Goal: Transaction & Acquisition: Complete application form

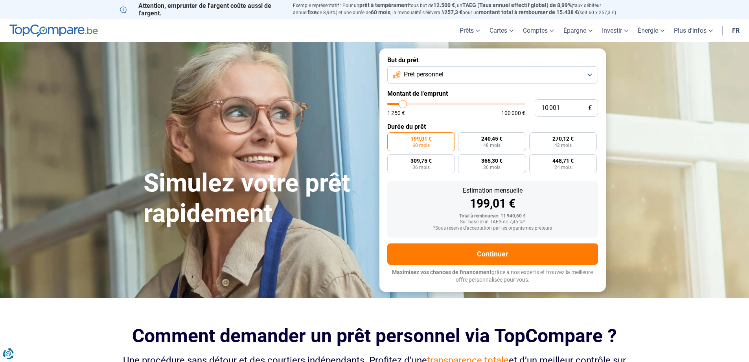
type input "17 000"
type input "17000"
type input "19 750"
type input "19750"
type input "21 750"
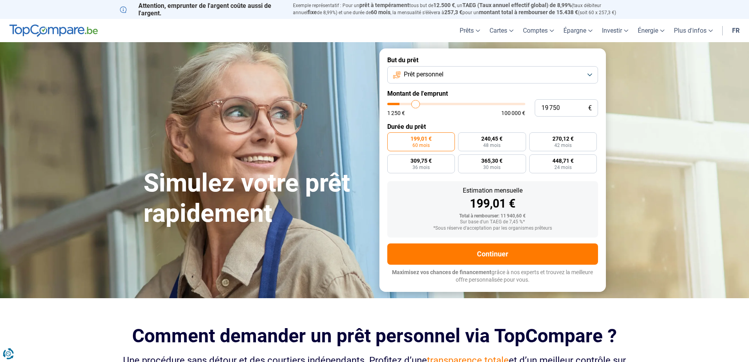
type input "21750"
type input "23 500"
type input "23500"
type input "26 250"
type input "26250"
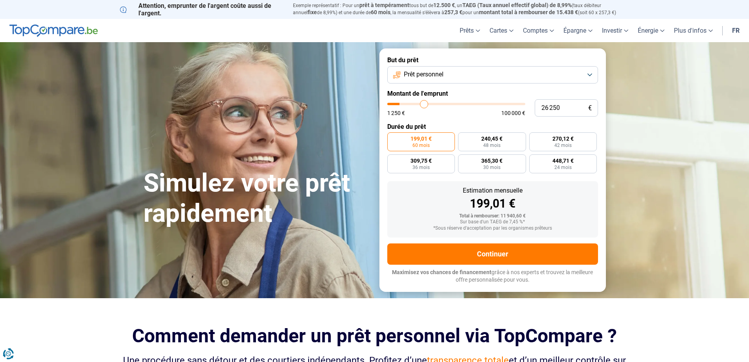
type input "29 000"
type input "29000"
type input "34 000"
type input "34000"
type input "37 250"
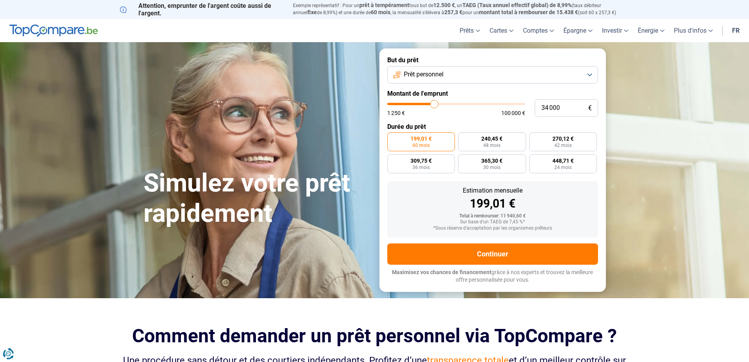
type input "37250"
type input "39 750"
type input "39750"
type input "40 750"
type input "40750"
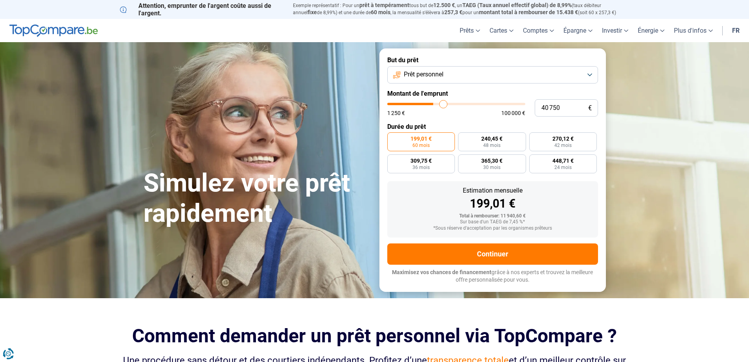
type input "41 250"
type input "41250"
type input "42 000"
type input "42000"
type input "42 500"
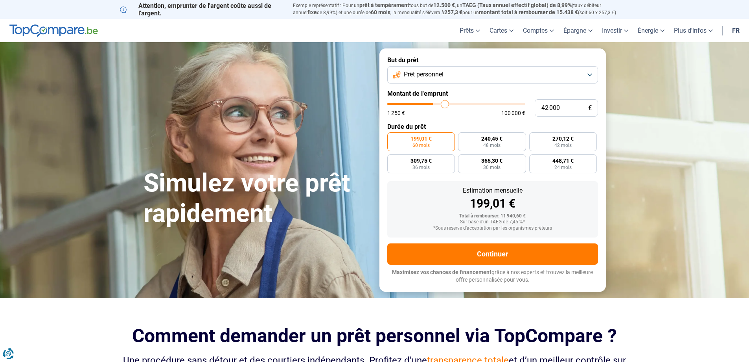
type input "42500"
type input "43 750"
type input "43750"
type input "45 250"
type input "45250"
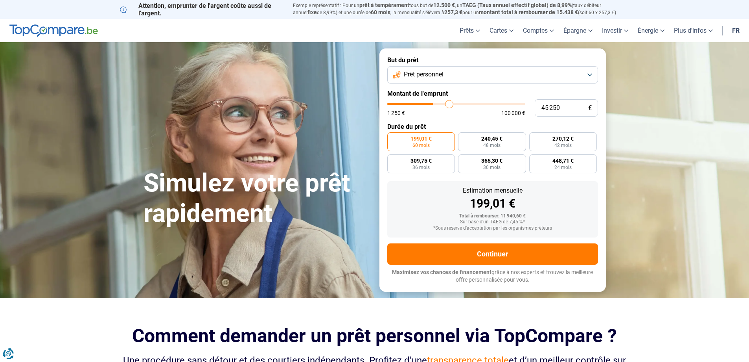
type input "47 250"
type input "47250"
type input "49 750"
type input "49750"
type input "51 750"
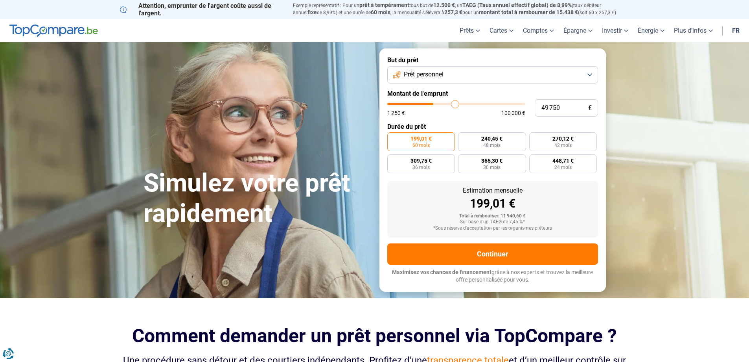
type input "51750"
type input "52 750"
type input "52750"
type input "53 500"
type input "53500"
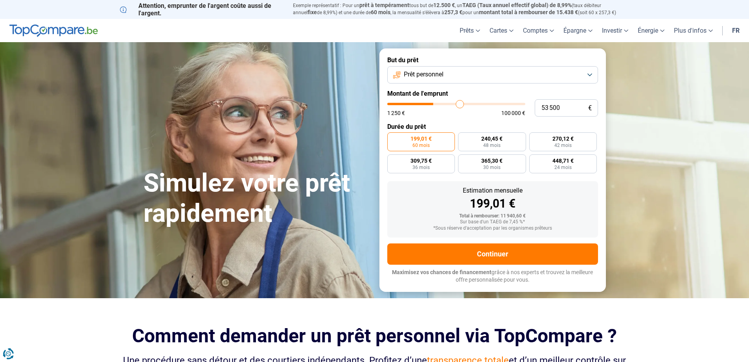
type input "54 000"
type input "54000"
type input "60 500"
type input "60500"
type input "62 500"
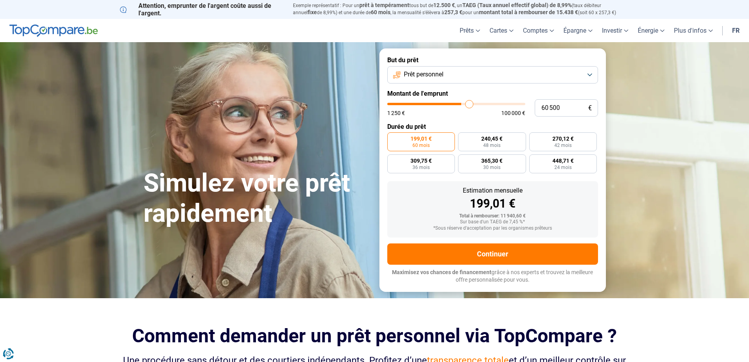
type input "62500"
type input "64 500"
type input "64500"
type input "65 250"
type input "65250"
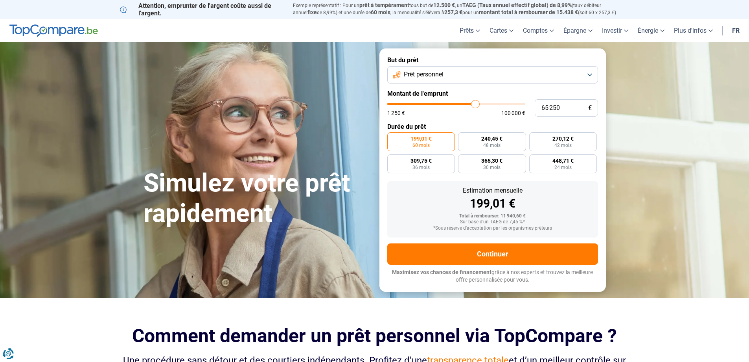
type input "66 250"
type input "66250"
type input "68 750"
type input "68750"
type input "75 000"
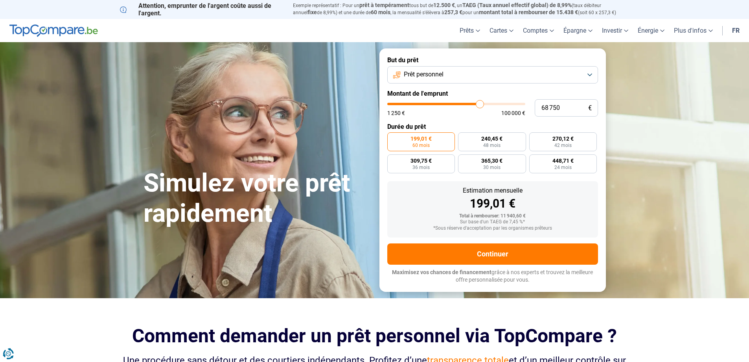
type input "75000"
type input "77 000"
type input "77000"
type input "81 000"
type input "81000"
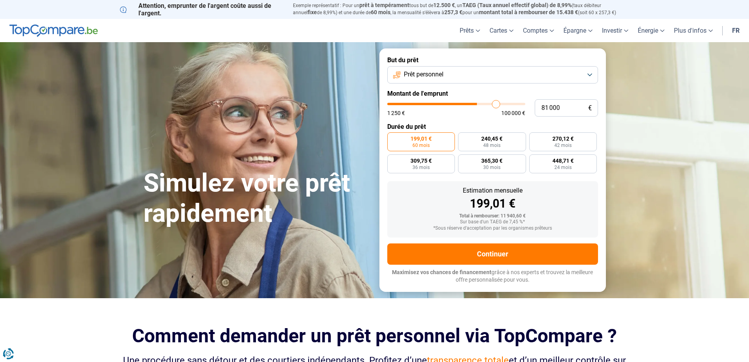
type input "81 250"
type input "81250"
type input "81 500"
type input "81500"
type input "80 000"
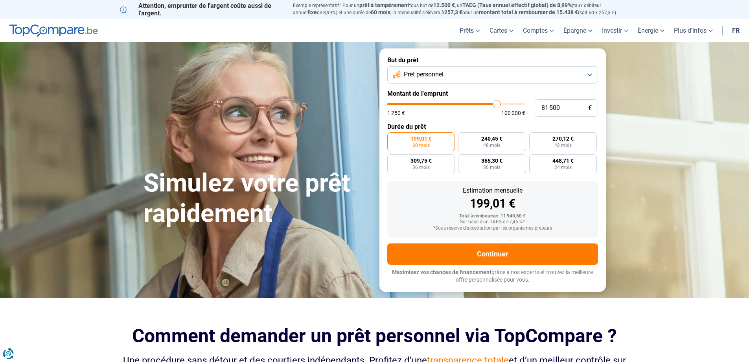
type input "80000"
type input "77 000"
type input "77000"
type input "76 750"
type input "76750"
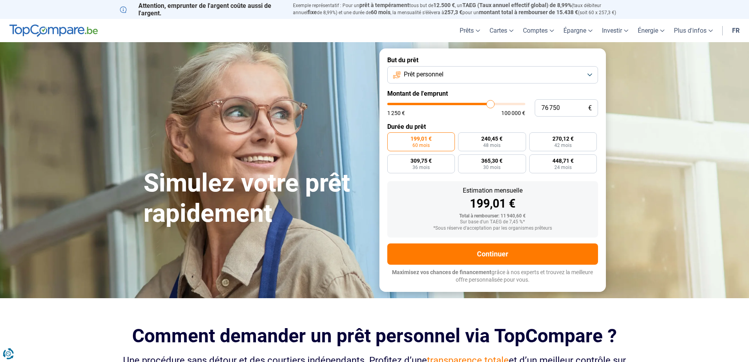
type input "75 750"
type input "75750"
type input "74 750"
type input "74750"
type input "72 500"
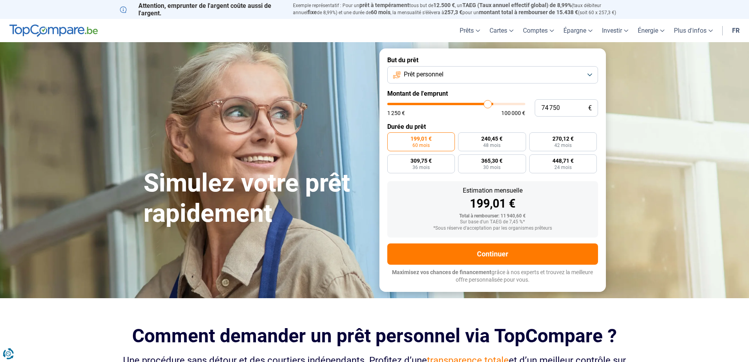
type input "72500"
type input "72 250"
type input "72250"
type input "71 750"
type input "71750"
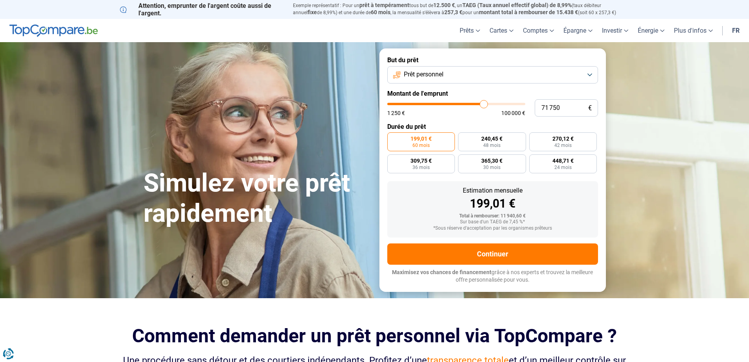
type input "70 750"
type input "70750"
type input "70 250"
type input "70250"
type input "69 750"
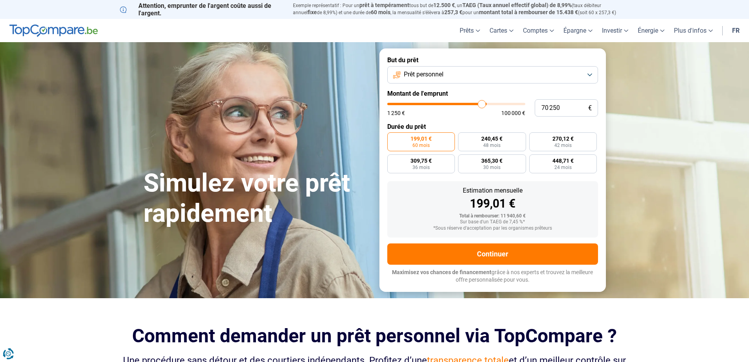
type input "69750"
type input "69 250"
type input "69250"
type input "69 000"
type input "69000"
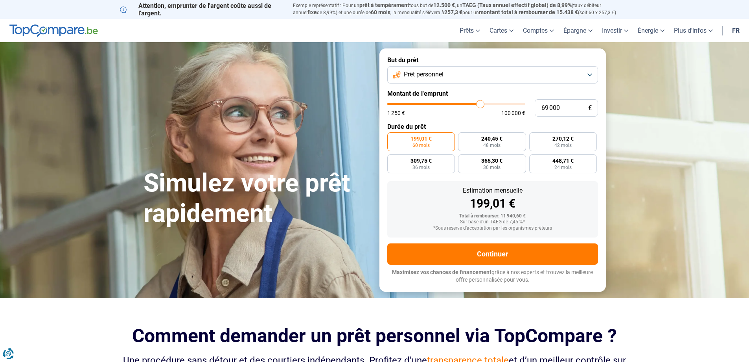
type input "68 750"
type input "68750"
type input "68 250"
type input "68250"
type input "67 750"
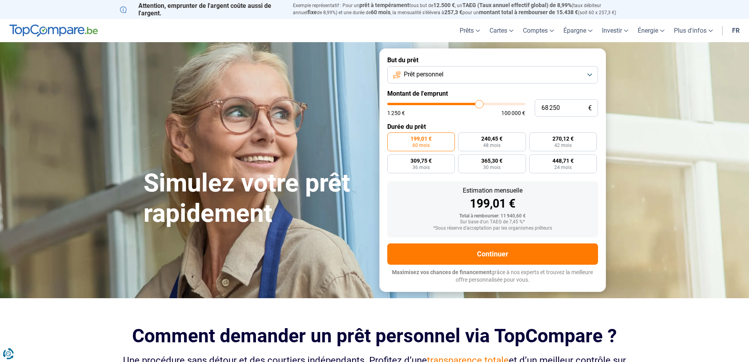
type input "67750"
type input "67 250"
type input "67250"
type input "66 750"
type input "66750"
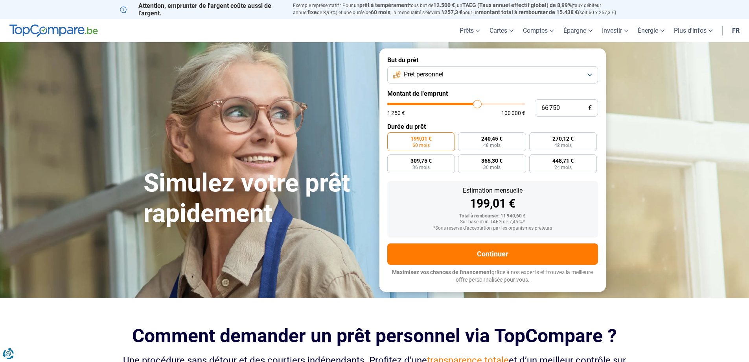
type input "66 500"
type input "66500"
type input "66 250"
type input "66250"
type input "64 250"
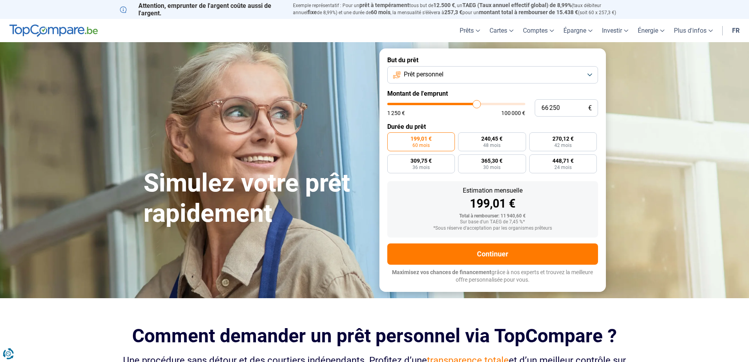
type input "64250"
type input "63 750"
type input "63750"
type input "61 750"
type input "61750"
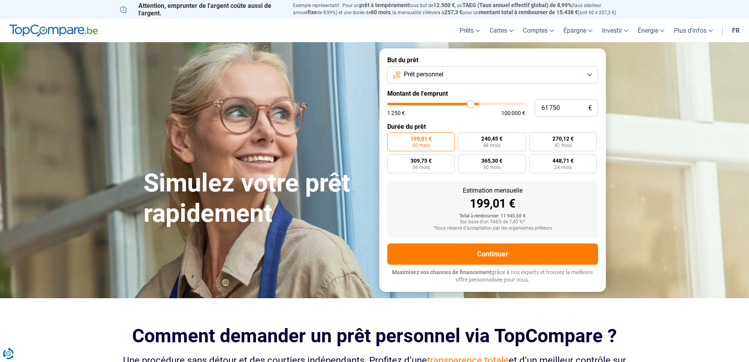
type input "61 500"
type input "61500"
type input "60 500"
type input "60500"
type input "60 000"
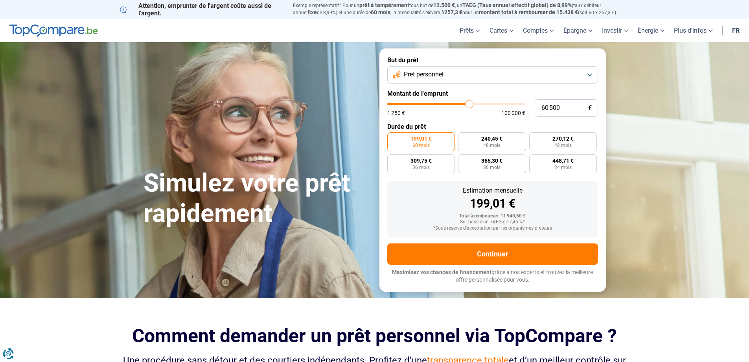
type input "60000"
type input "59 500"
type input "59500"
type input "59 250"
type input "59250"
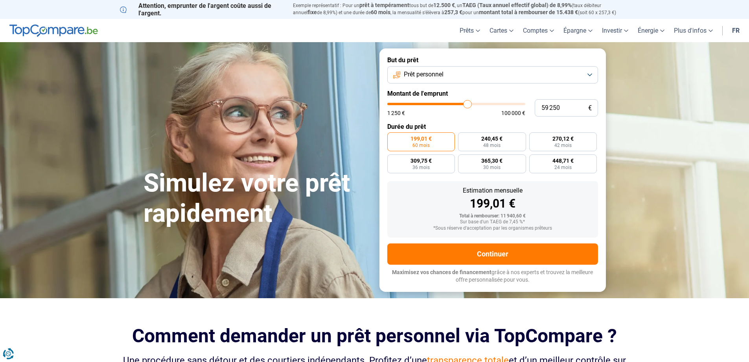
type input "59 000"
type input "59000"
type input "58 750"
type input "58750"
type input "58 000"
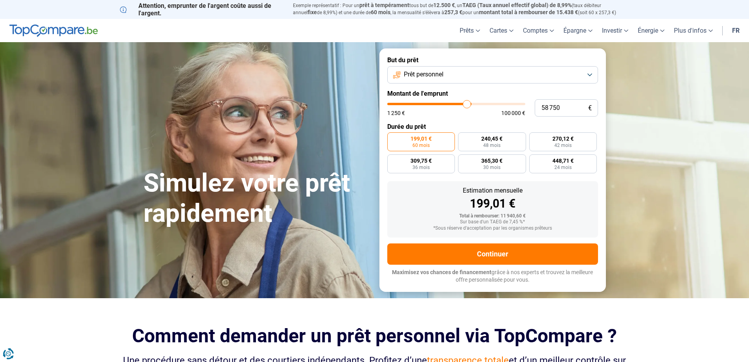
type input "58000"
type input "57 750"
type input "57750"
type input "57 500"
type input "57500"
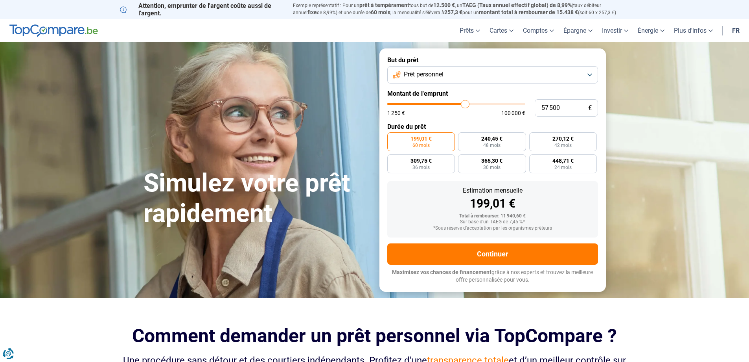
type input "57 250"
type input "57250"
type input "53 000"
type input "53000"
type input "50 500"
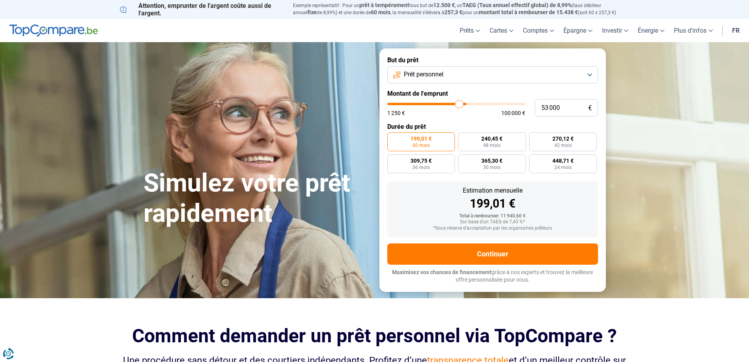
type input "50500"
type input "50 000"
type input "50000"
type input "49 750"
type input "49750"
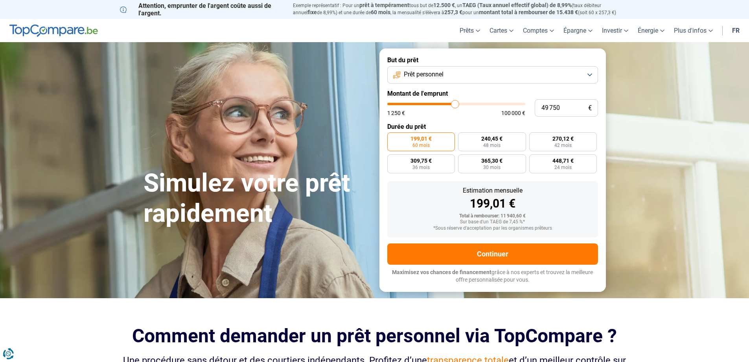
type input "49 500"
type input "49500"
type input "49 000"
type input "49000"
type input "48 750"
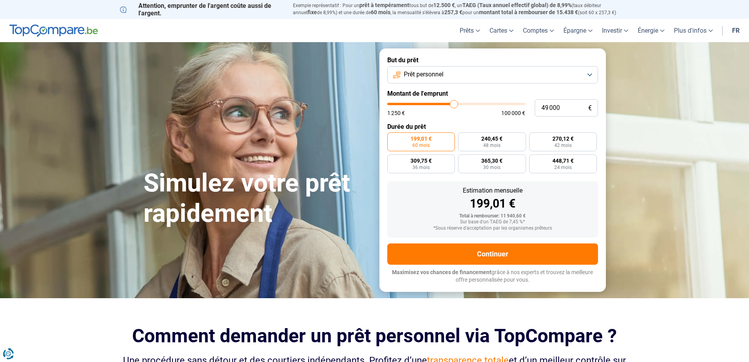
type input "48750"
type input "48 500"
type input "48500"
type input "48 000"
type input "48000"
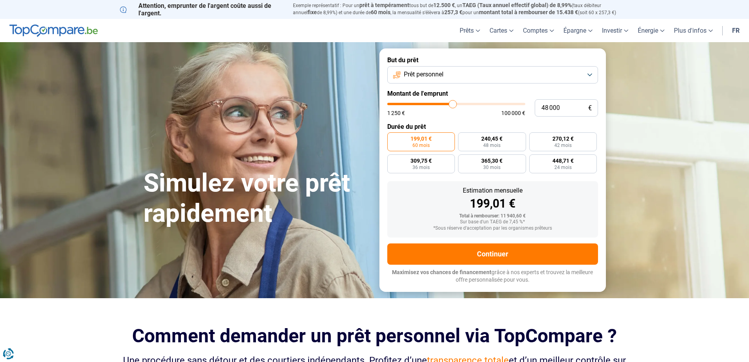
type input "48 500"
type input "48500"
type input "48 750"
type input "48750"
type input "49 500"
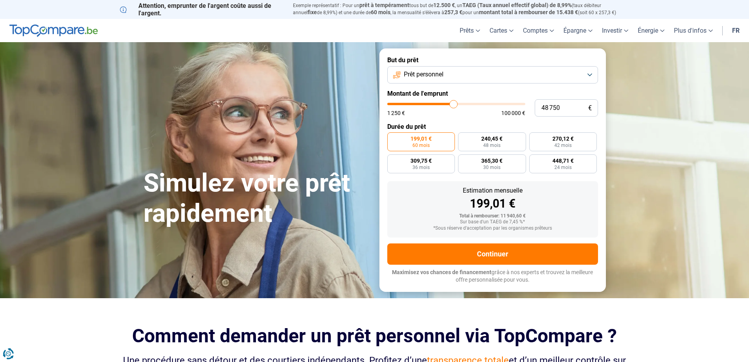
type input "49500"
type input "49 750"
type input "49750"
type input "50 000"
drag, startPoint x: 402, startPoint y: 105, endPoint x: 456, endPoint y: 111, distance: 53.7
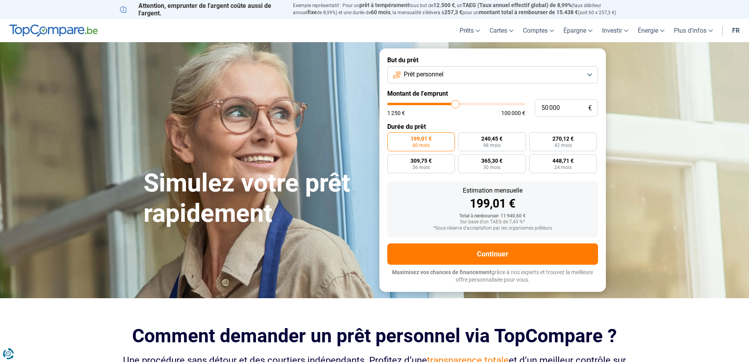
type input "50000"
click at [456, 105] on input "range" at bounding box center [457, 104] width 138 height 2
radio input "false"
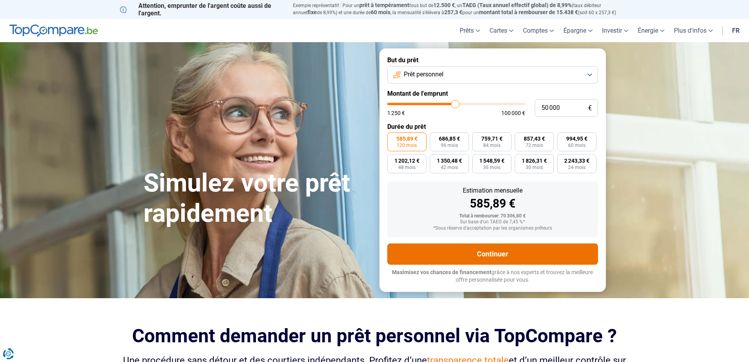
click at [501, 254] on button "Continuer" at bounding box center [493, 253] width 211 height 21
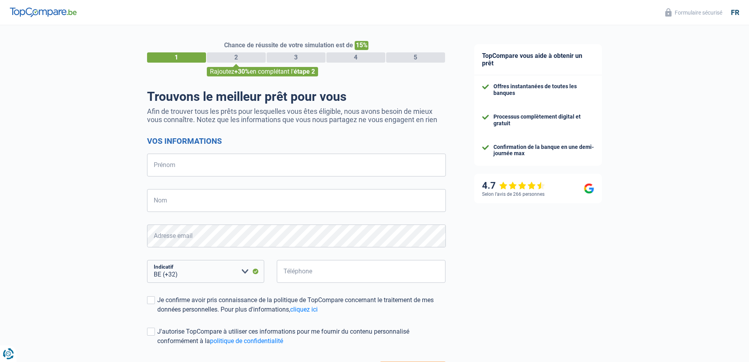
select select "32"
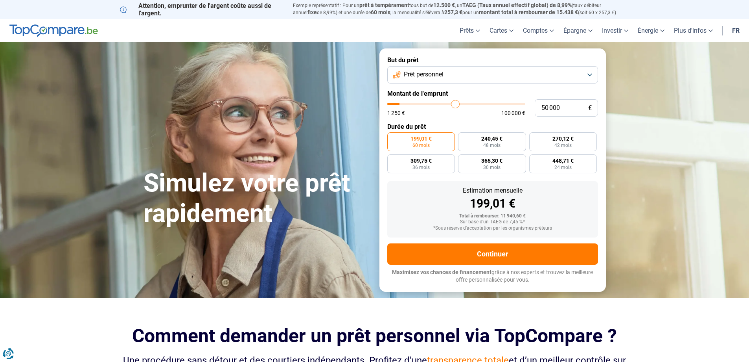
click at [456, 103] on input "range" at bounding box center [457, 104] width 138 height 2
type input "10 001"
type input "10000"
radio input "false"
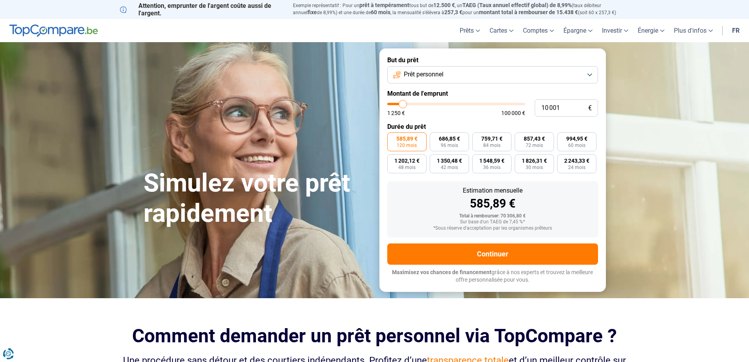
type input "11 750"
type input "11750"
type input "15 500"
type input "15500"
type input "19 000"
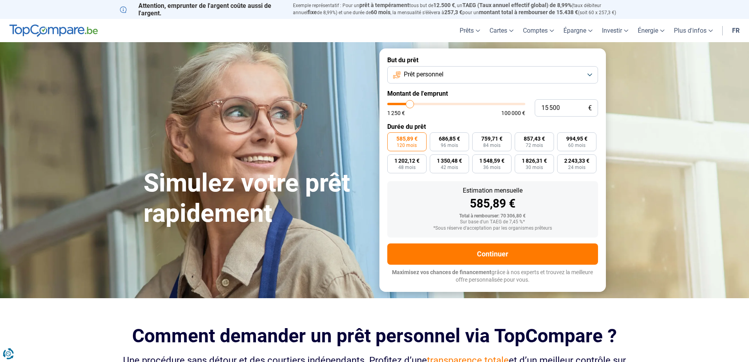
type input "19000"
type input "25 250"
type input "25250"
type input "27 750"
type input "27750"
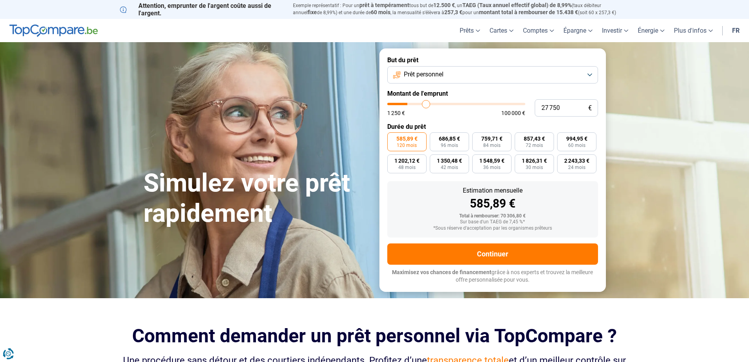
type input "30 250"
type input "30250"
type input "31 000"
type input "31000"
type input "31 750"
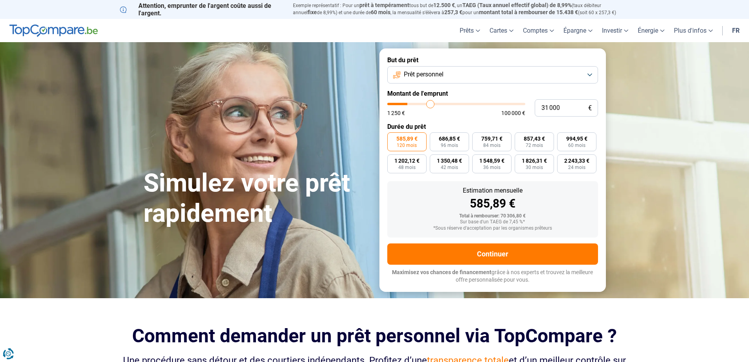
type input "31750"
type input "34 250"
type input "34250"
type input "38 500"
type input "38500"
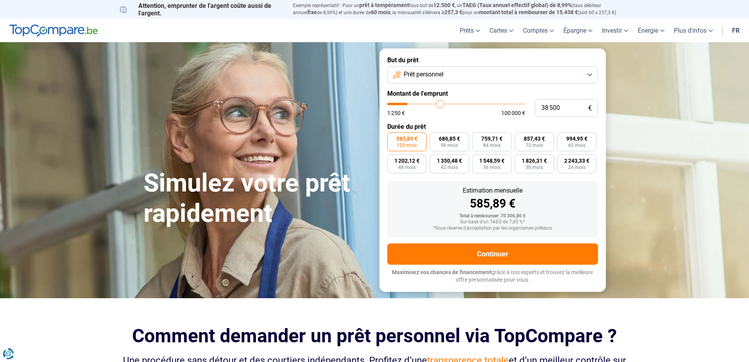
type input "41 250"
type input "41250"
type input "44 500"
type input "44500"
type input "46 750"
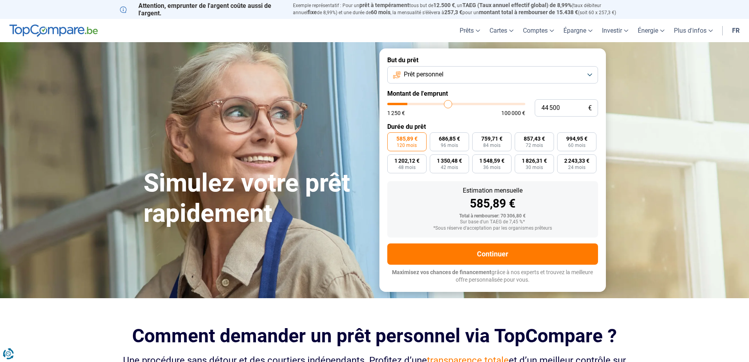
type input "46750"
type input "47 500"
type input "47500"
type input "48 750"
type input "48750"
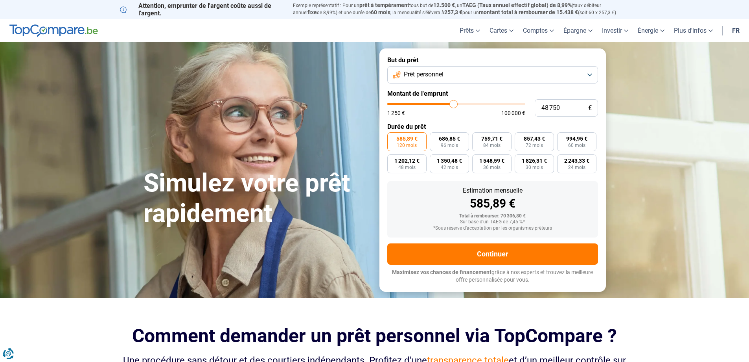
type input "51 000"
type input "51000"
type input "54 000"
type input "54000"
type input "56 000"
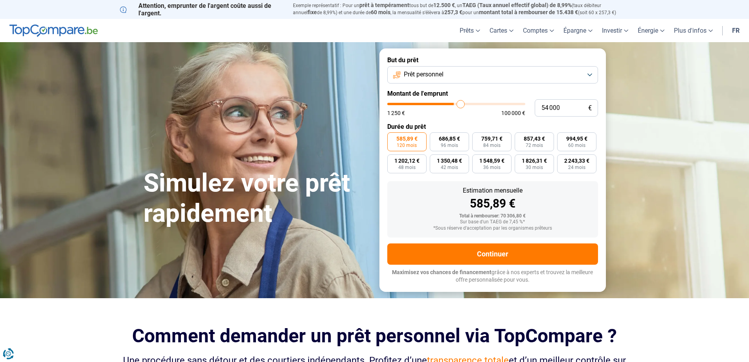
type input "56000"
type input "57 000"
type input "57000"
type input "58 750"
type input "58750"
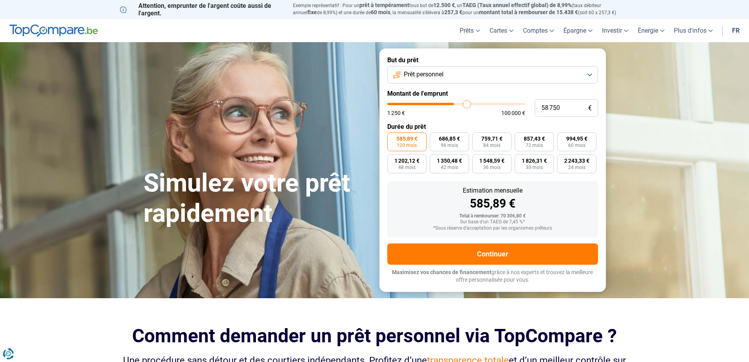
type input "60 500"
type input "60500"
type input "62 250"
type input "62250"
type input "65 250"
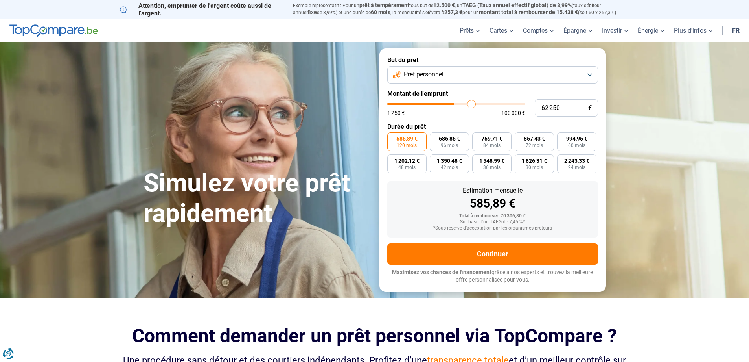
type input "65250"
type input "66 250"
type input "66250"
type input "66 500"
type input "66500"
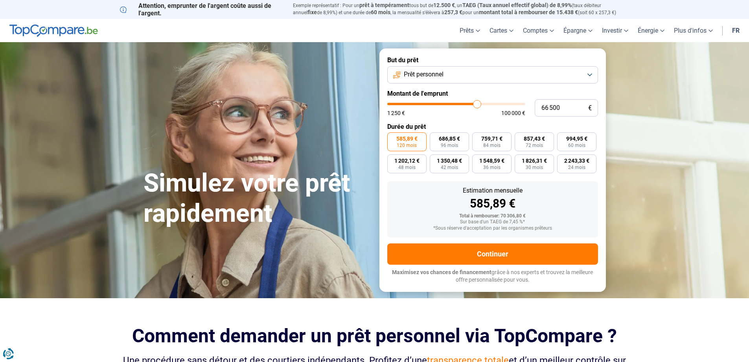
type input "66 000"
type input "66000"
type input "65 750"
type input "65750"
type input "65 000"
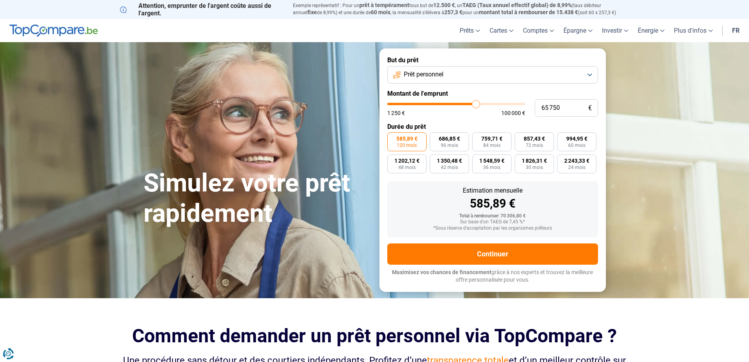
type input "65000"
type input "64 500"
type input "64500"
type input "63 750"
type input "63750"
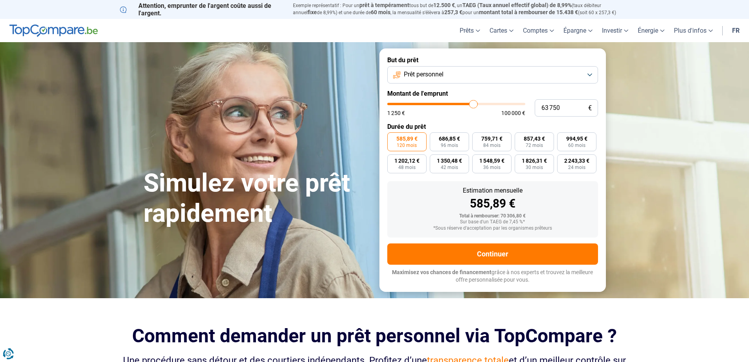
type input "63 250"
type input "63250"
type input "62 500"
type input "62500"
type input "62 000"
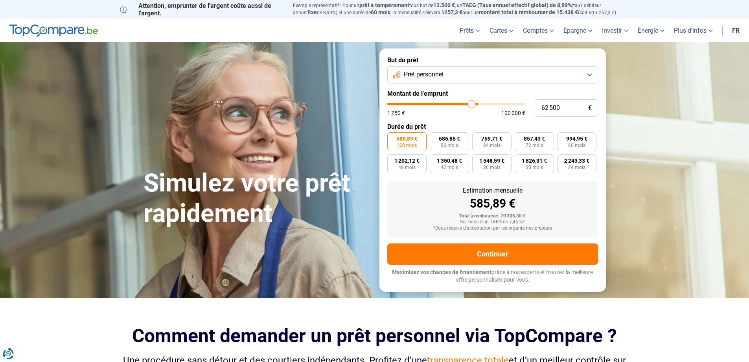
type input "62000"
type input "61 500"
type input "61500"
type input "61 000"
type input "61000"
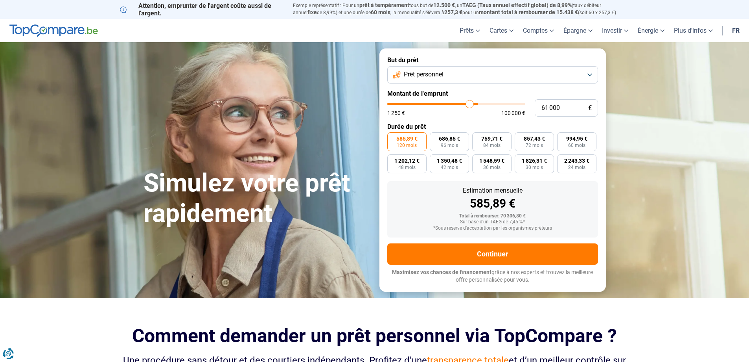
type input "60 750"
type input "60750"
type input "60 250"
type input "60250"
type input "59 500"
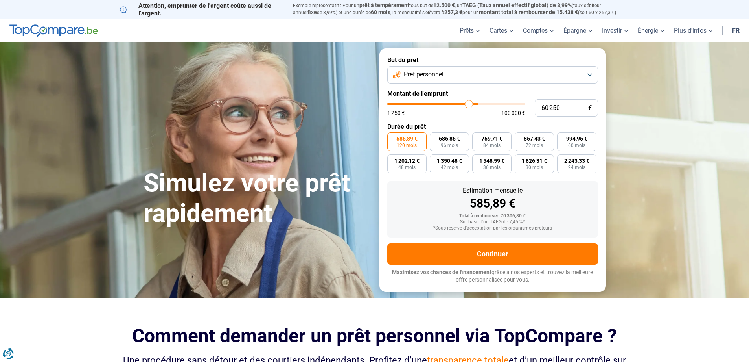
type input "59500"
type input "58 750"
type input "58750"
type input "58 500"
type input "58500"
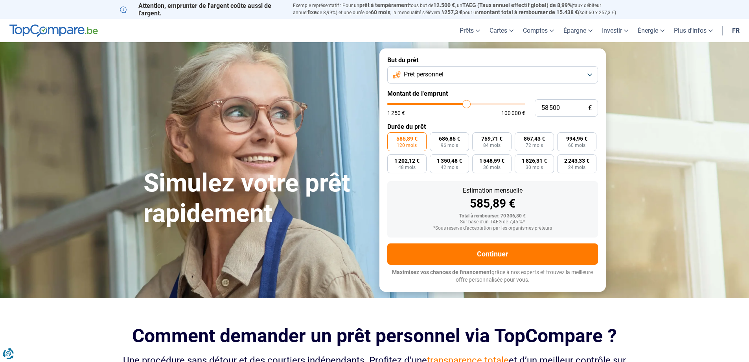
type input "58 000"
type input "58000"
type input "57 750"
type input "57750"
type input "57 500"
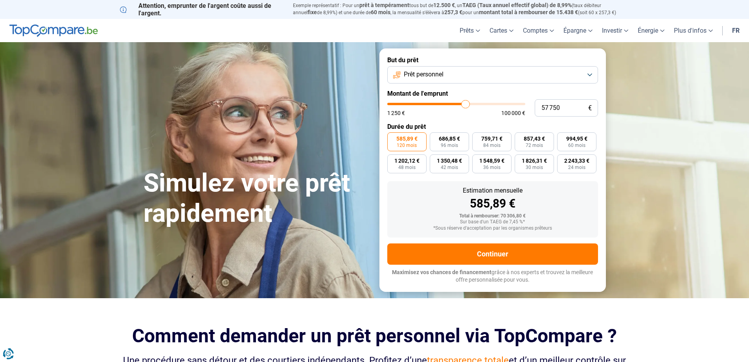
type input "57500"
type input "57 250"
type input "57250"
type input "57 000"
type input "57000"
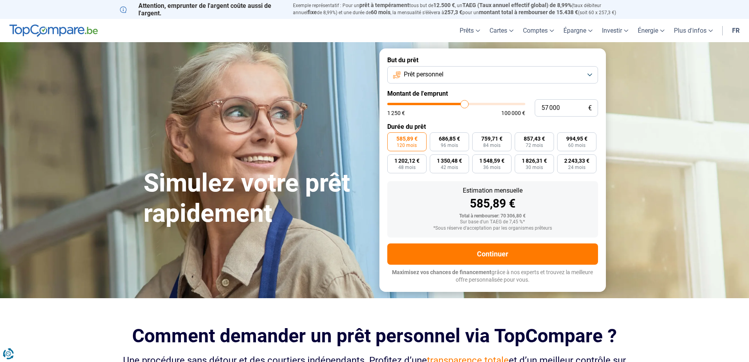
type input "56 500"
type input "56500"
type input "56 250"
type input "56250"
type input "56 000"
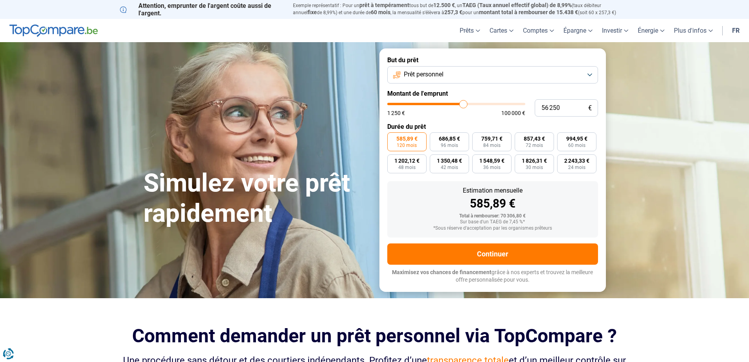
type input "56000"
type input "55 750"
type input "55750"
type input "55 500"
type input "55500"
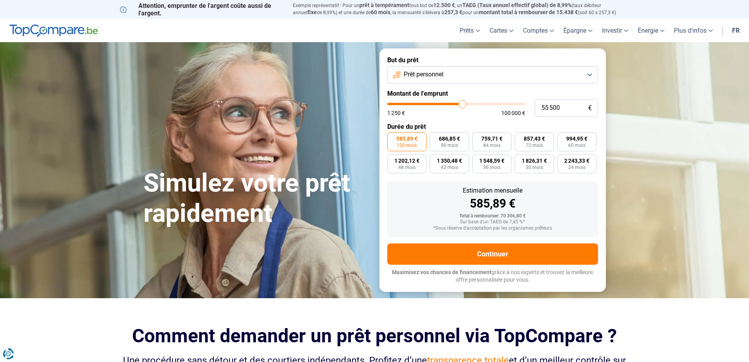
type input "55 000"
type input "55000"
type input "54 750"
type input "54750"
type input "54 500"
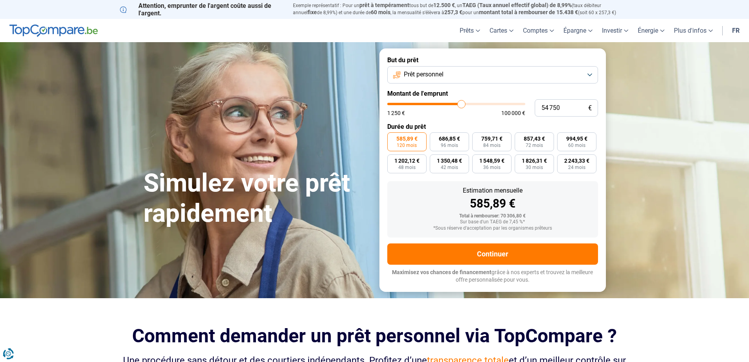
type input "54500"
type input "54 250"
type input "54250"
type input "54 000"
type input "54000"
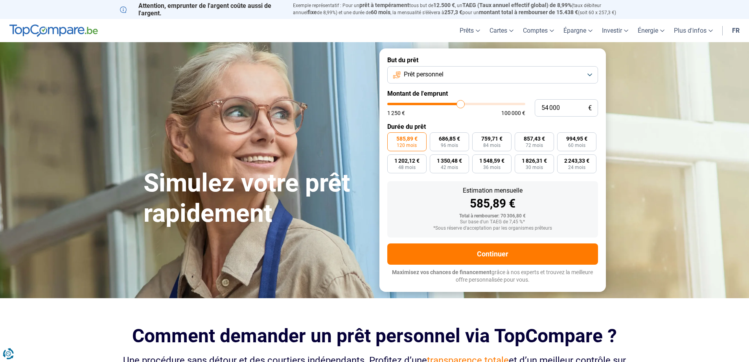
type input "53 500"
type input "53500"
type input "53 250"
type input "53250"
type input "53 000"
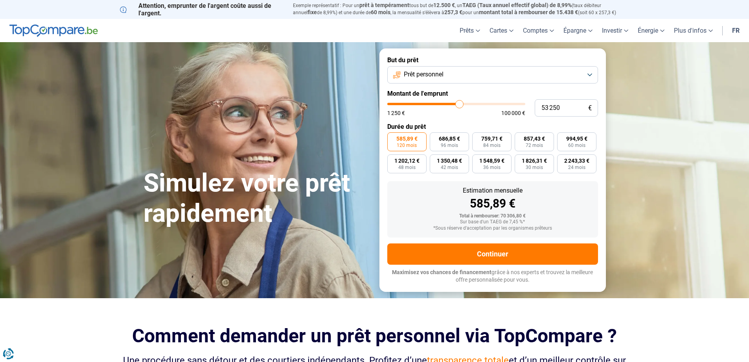
type input "53000"
type input "52 750"
type input "52750"
type input "52 000"
type input "52000"
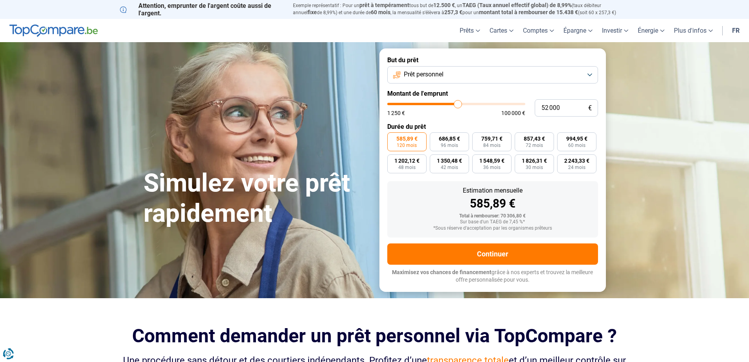
type input "51 750"
type input "51750"
type input "51 500"
type input "51500"
type input "51 250"
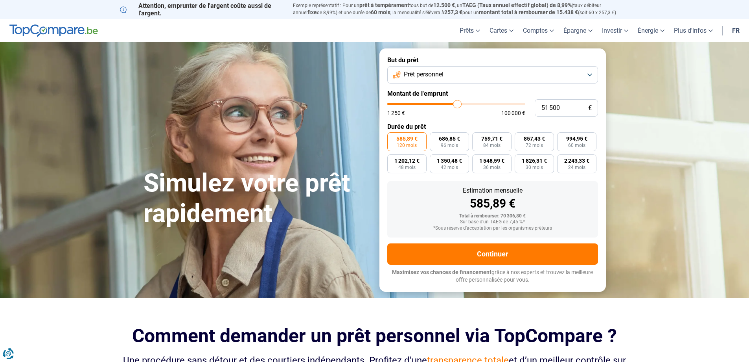
type input "51250"
type input "51 000"
type input "51000"
type input "50 500"
type input "50500"
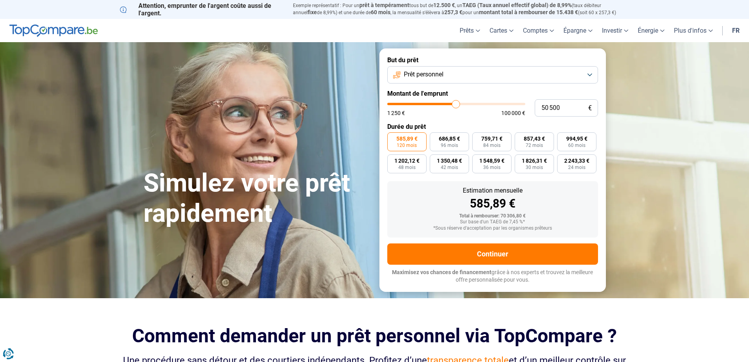
type input "50 250"
type input "50250"
type input "50 000"
type input "50000"
type input "49 750"
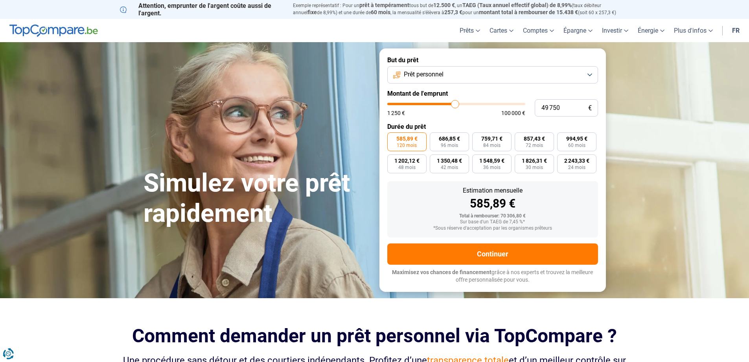
drag, startPoint x: 404, startPoint y: 103, endPoint x: 454, endPoint y: 111, distance: 50.9
type input "49500"
click at [455, 105] on input "range" at bounding box center [457, 104] width 138 height 2
type input "50 500"
type input "50500"
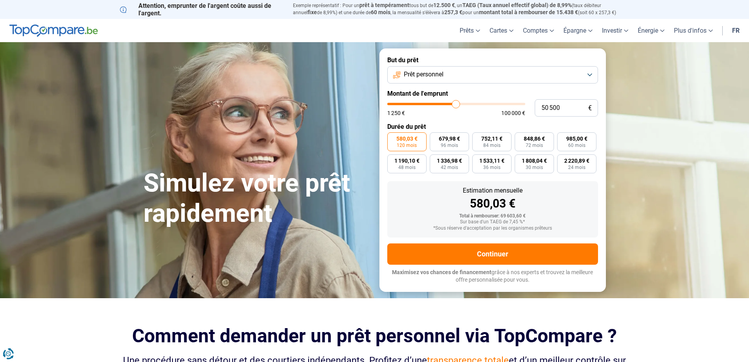
click at [456, 103] on input "range" at bounding box center [457, 104] width 138 height 2
type input "51 000"
type input "51000"
type input "50 500"
type input "50500"
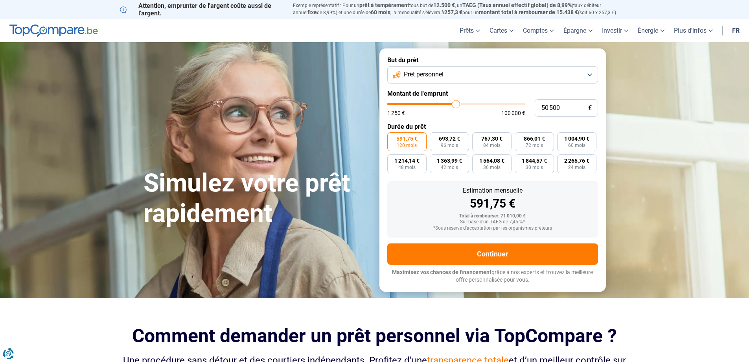
type input "50 250"
type input "50250"
type input "50 000"
type input "50000"
type input "49 750"
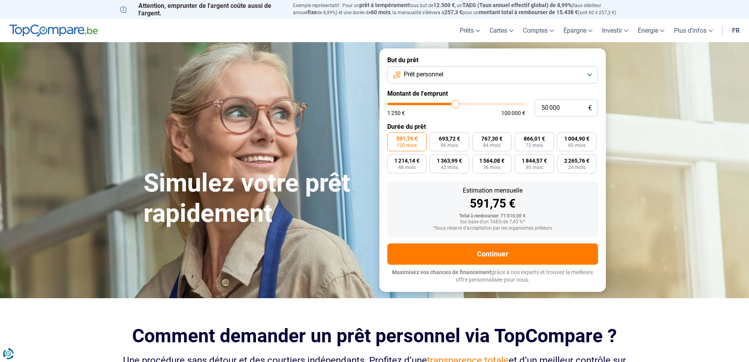
type input "49750"
type input "49 500"
type input "49500"
type input "50 000"
type input "50000"
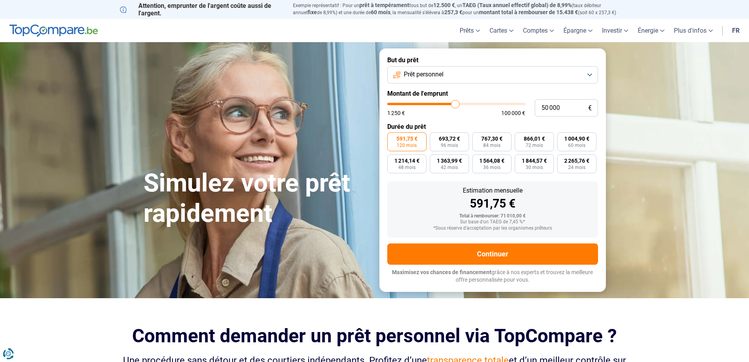
click at [456, 103] on input "range" at bounding box center [457, 104] width 138 height 2
